Goal: Navigation & Orientation: Understand site structure

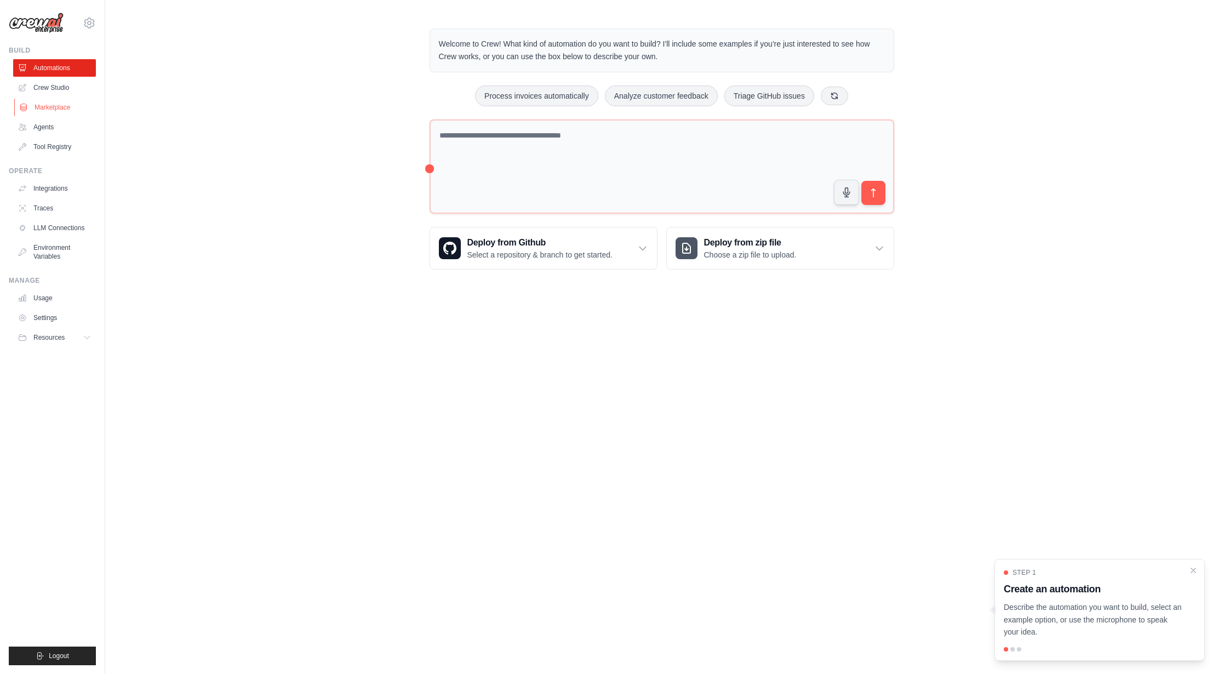
click at [61, 107] on link "Marketplace" at bounding box center [55, 108] width 83 height 18
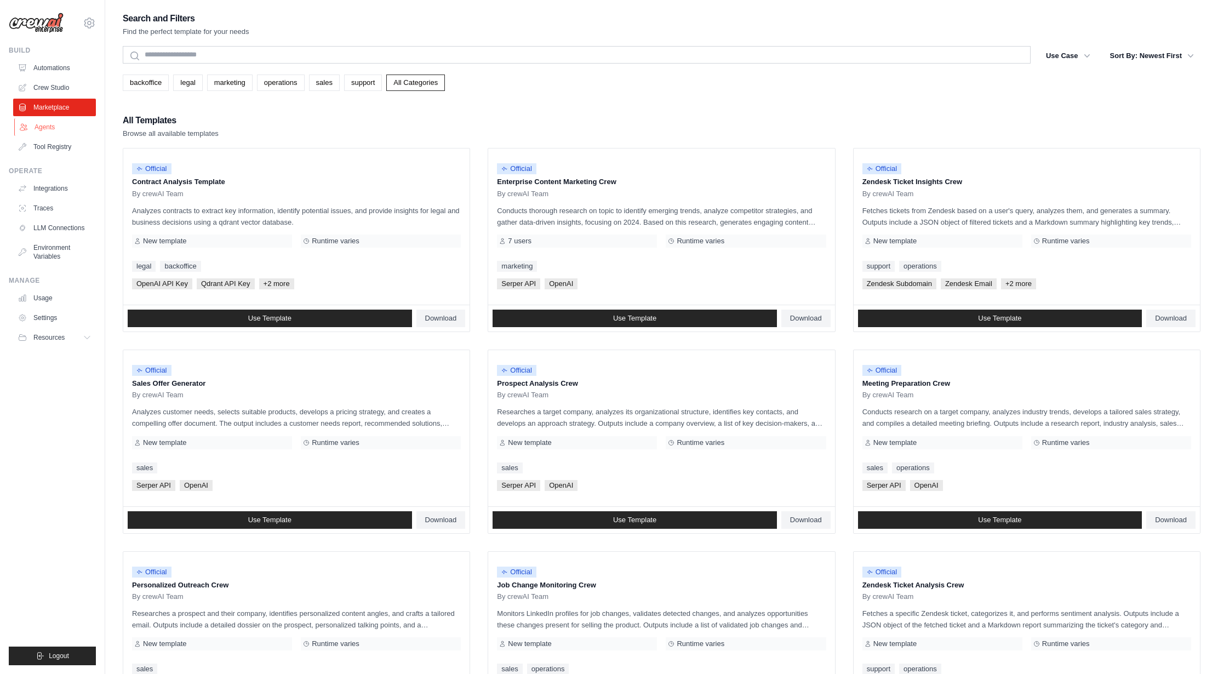
click at [49, 125] on link "Agents" at bounding box center [55, 127] width 83 height 18
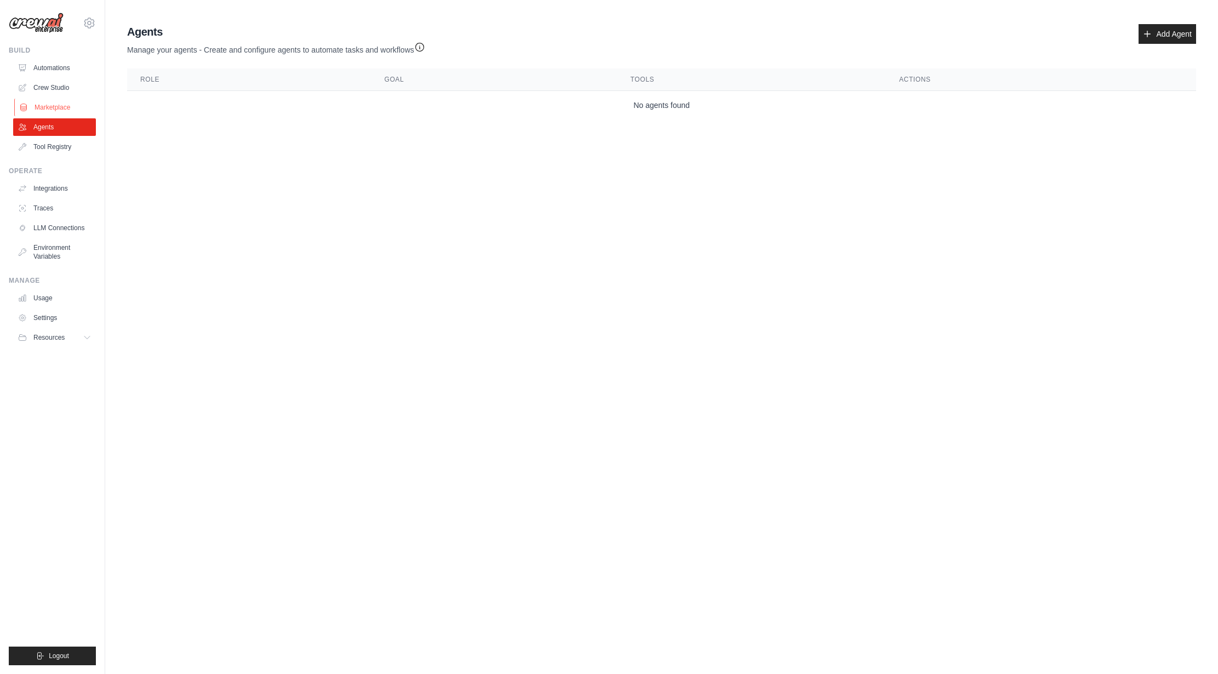
click at [55, 115] on link "Marketplace" at bounding box center [55, 108] width 83 height 18
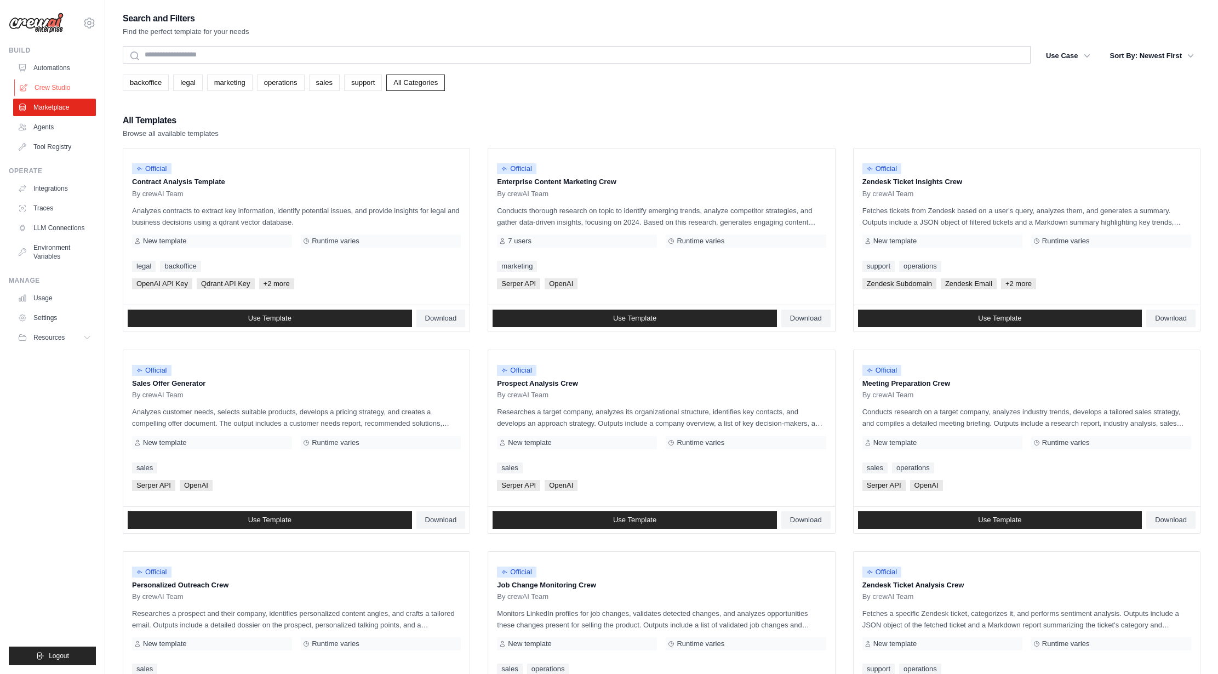
click at [60, 84] on link "Crew Studio" at bounding box center [55, 88] width 83 height 18
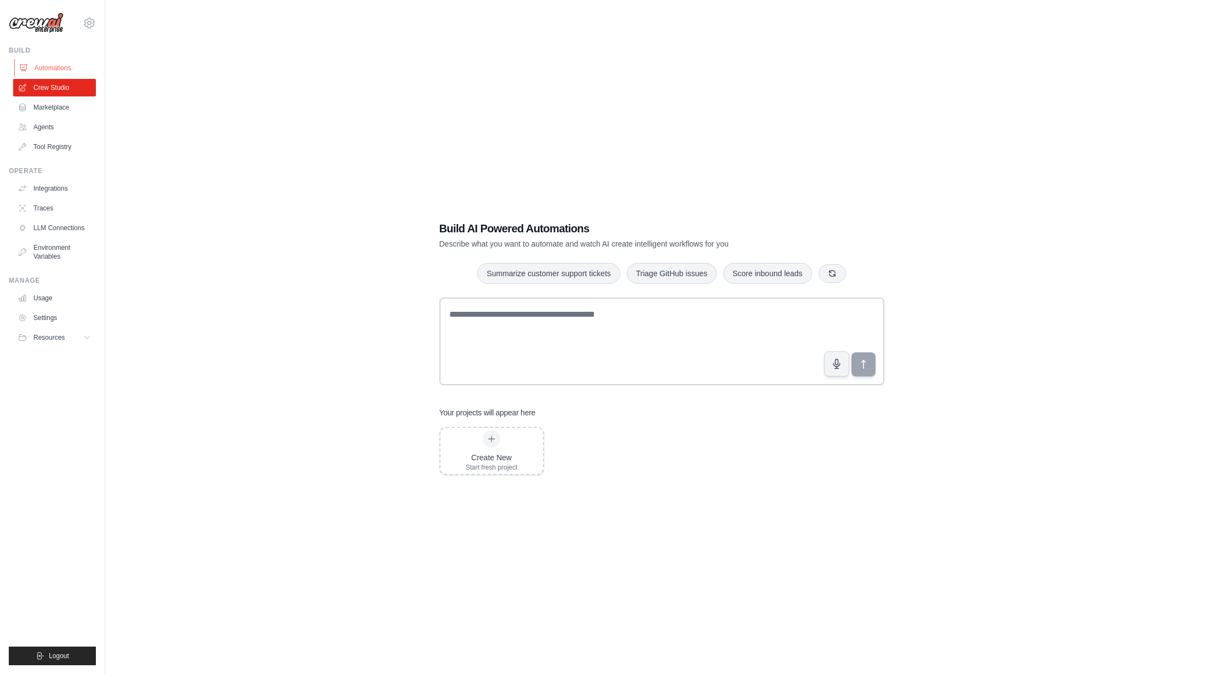
click at [57, 70] on link "Automations" at bounding box center [55, 68] width 83 height 18
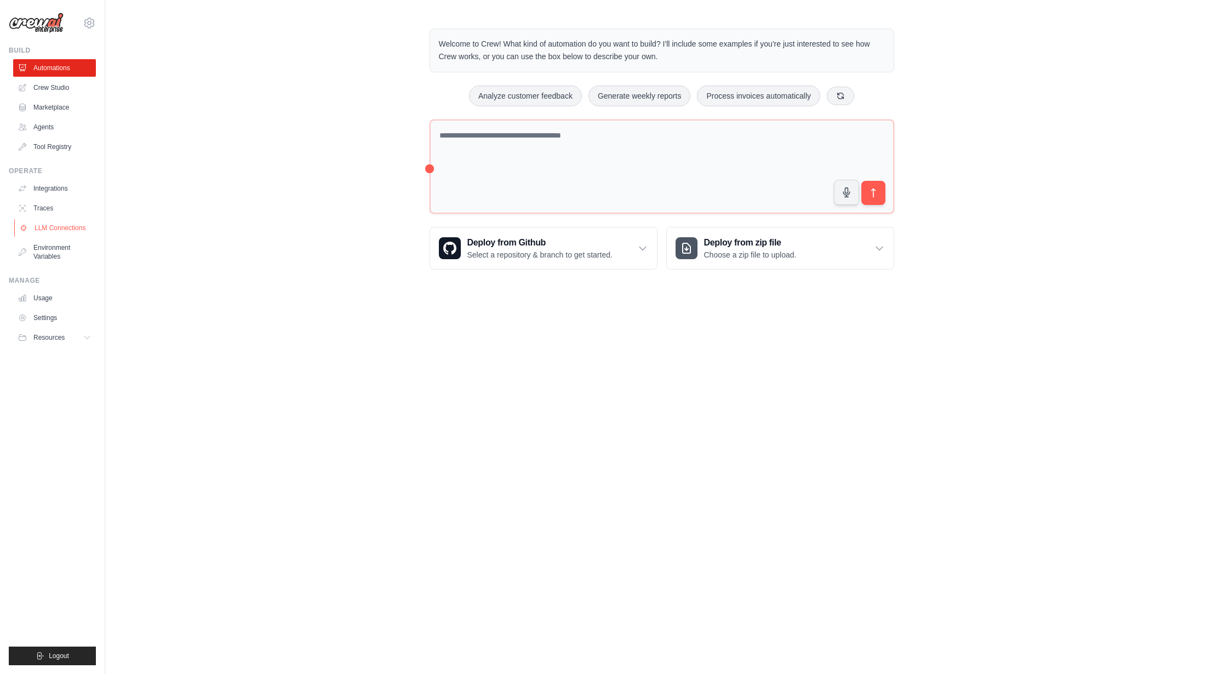
click at [53, 228] on link "LLM Connections" at bounding box center [55, 228] width 83 height 18
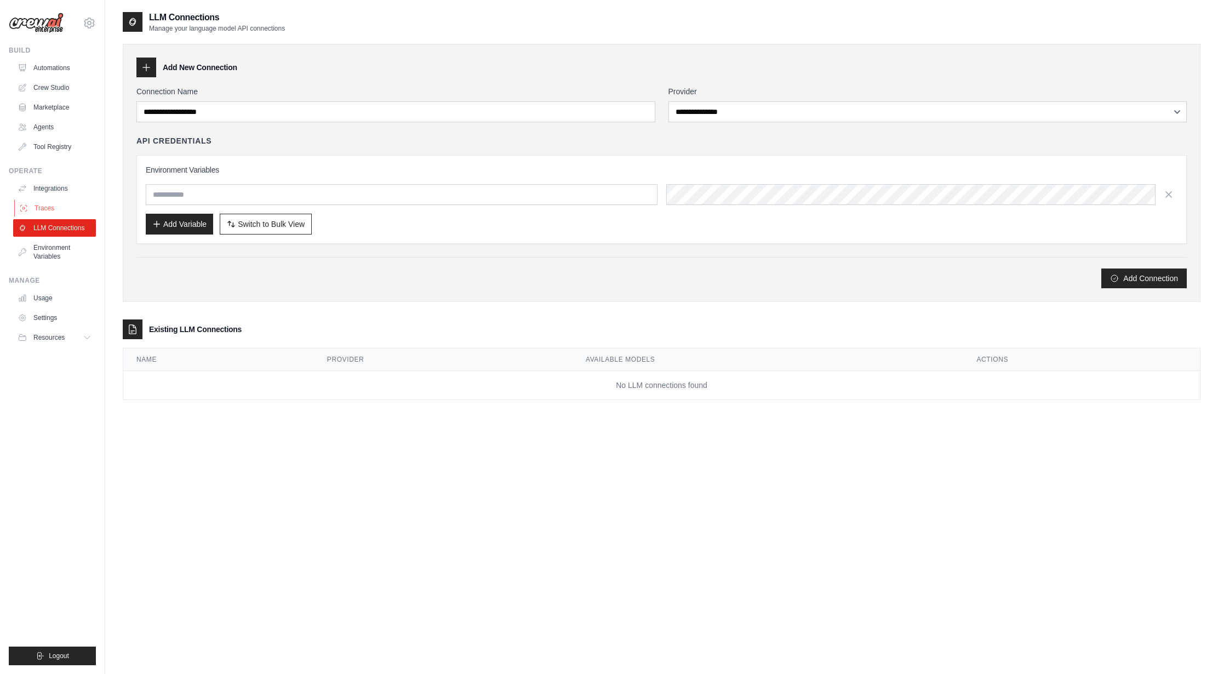
click at [35, 209] on link "Traces" at bounding box center [55, 208] width 83 height 18
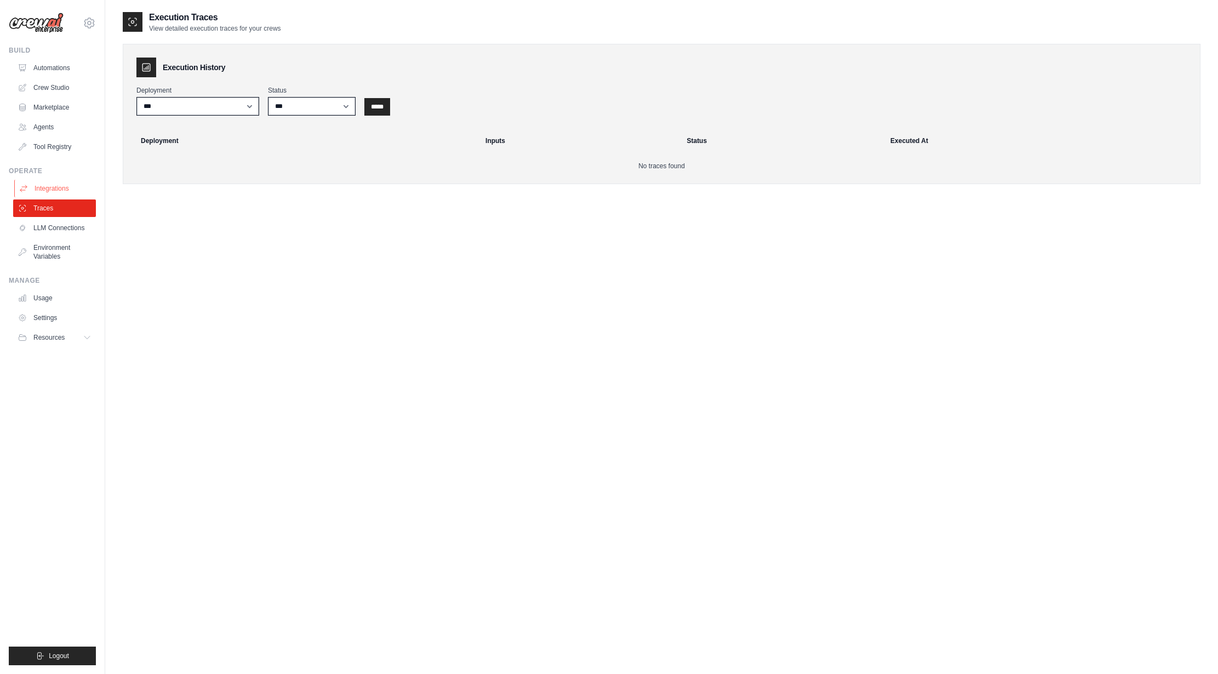
click at [57, 187] on link "Integrations" at bounding box center [55, 189] width 83 height 18
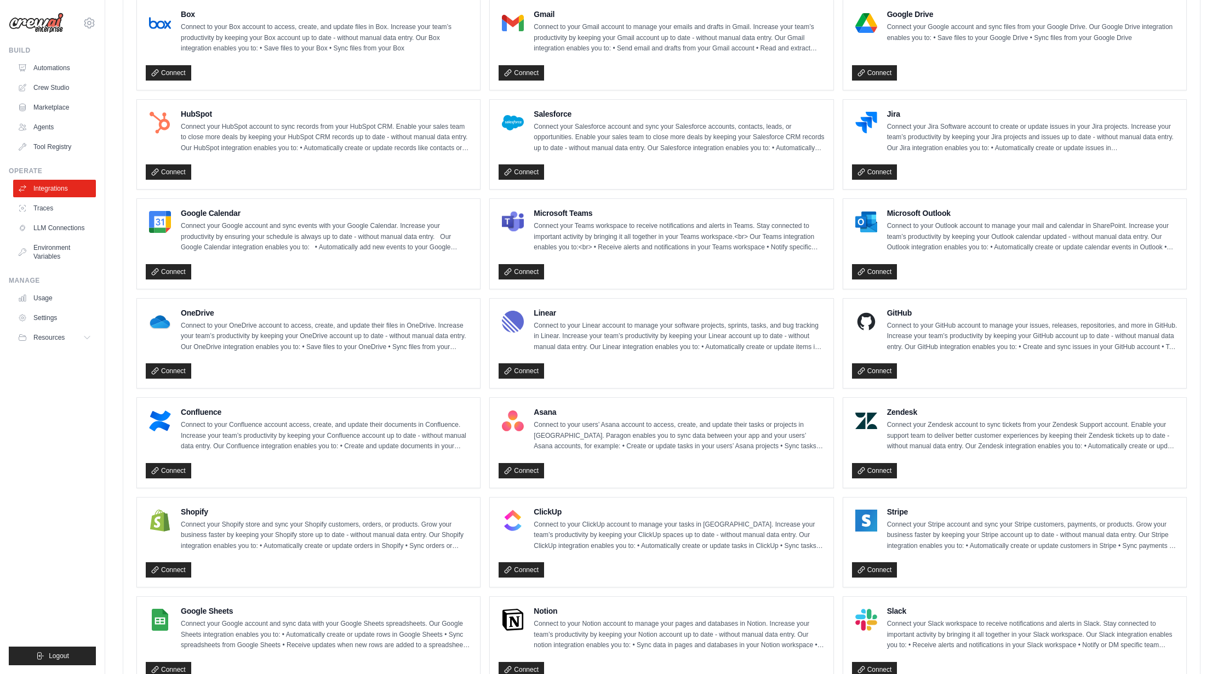
scroll to position [356, 0]
